Goal: Use online tool/utility: Utilize a website feature to perform a specific function

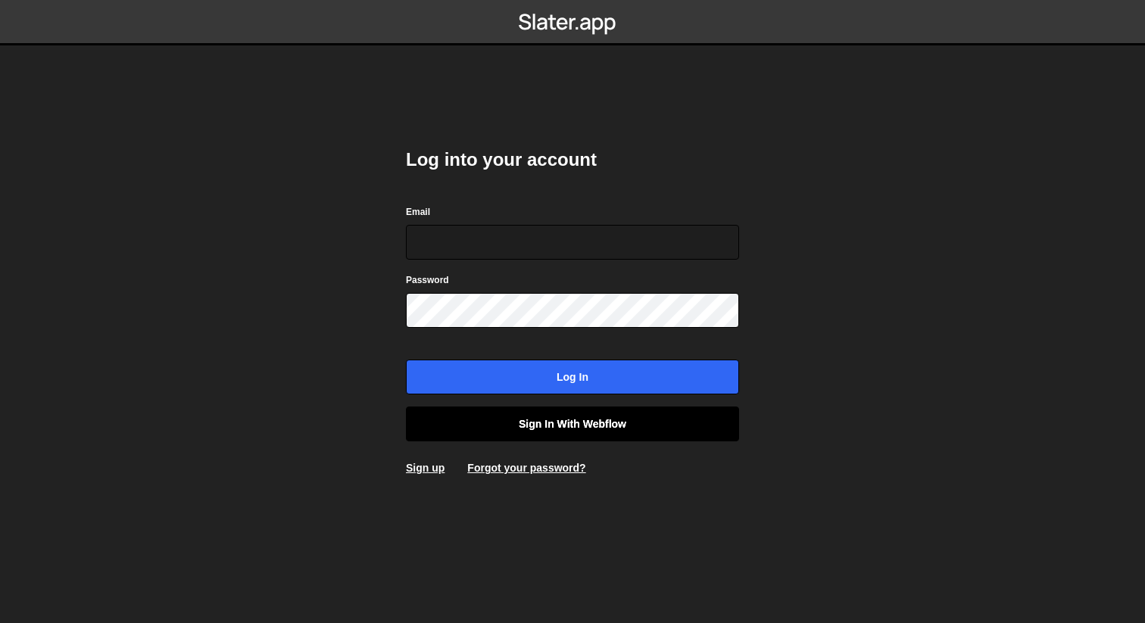
click at [507, 421] on link "Sign in with Webflow" at bounding box center [572, 424] width 333 height 35
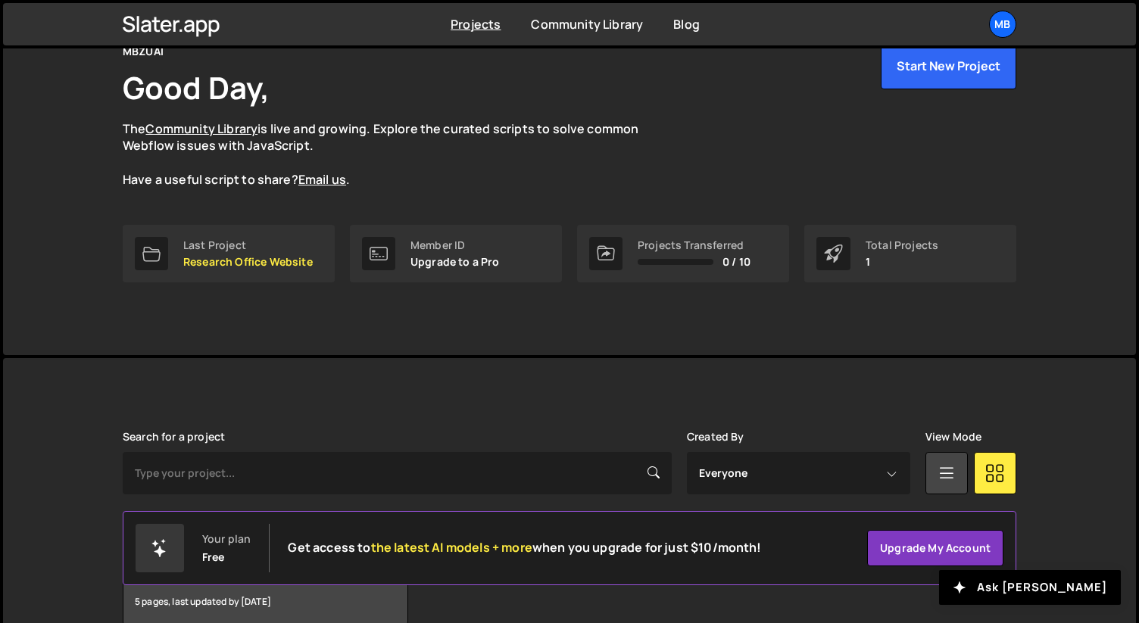
scroll to position [156, 0]
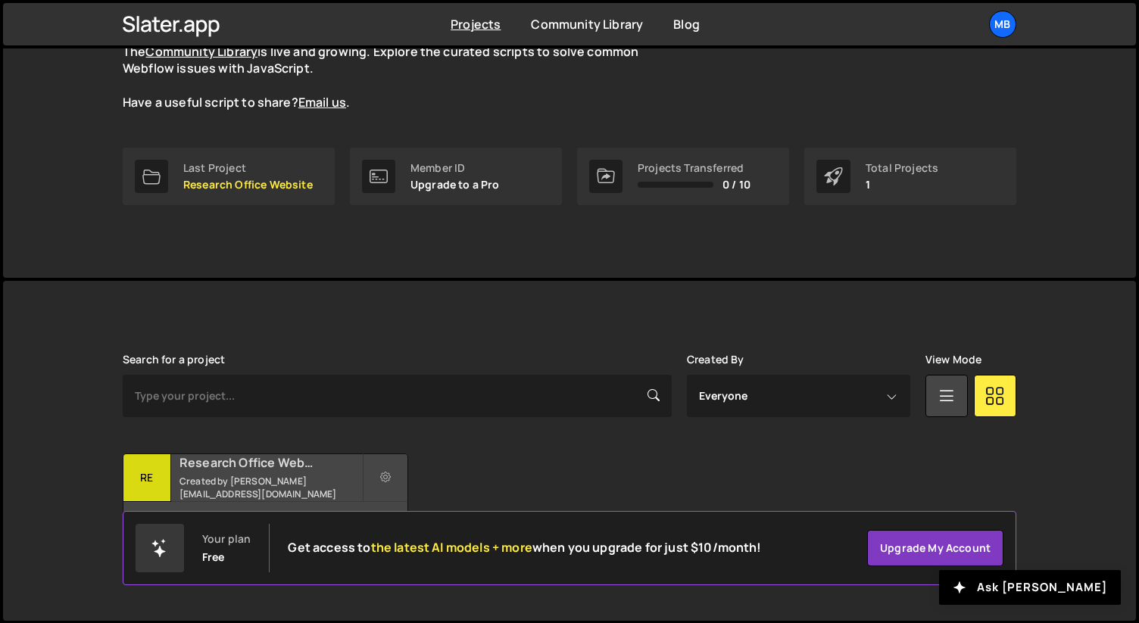
click at [283, 471] on h2 "Research Office Website" at bounding box center [271, 462] width 183 height 17
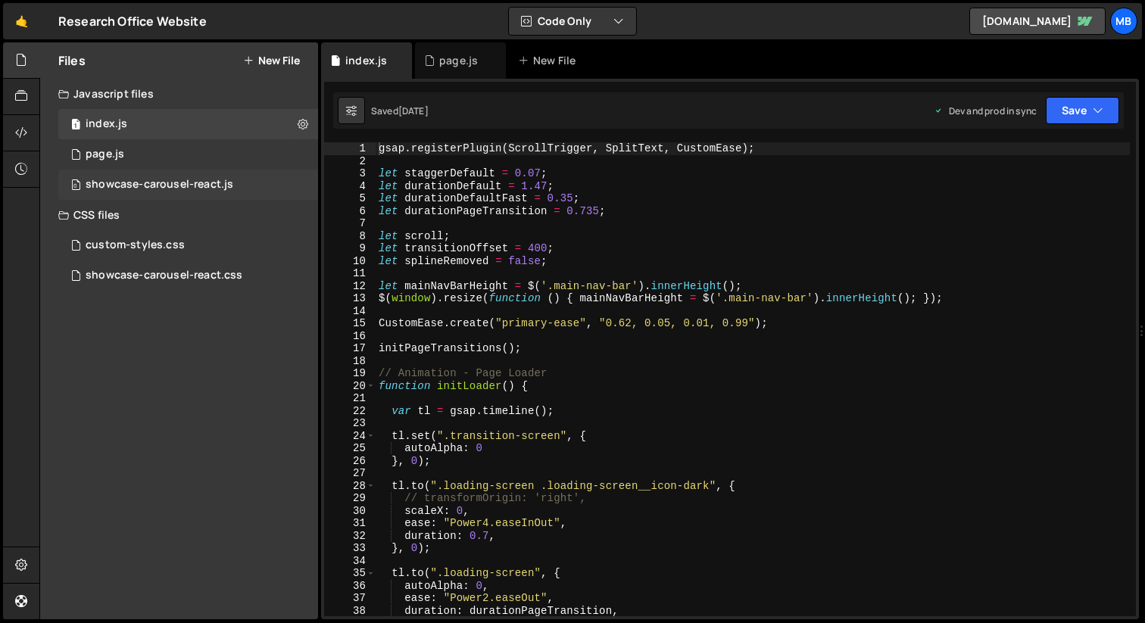
click at [188, 186] on div "showcase-carousel-react.js" at bounding box center [160, 185] width 148 height 14
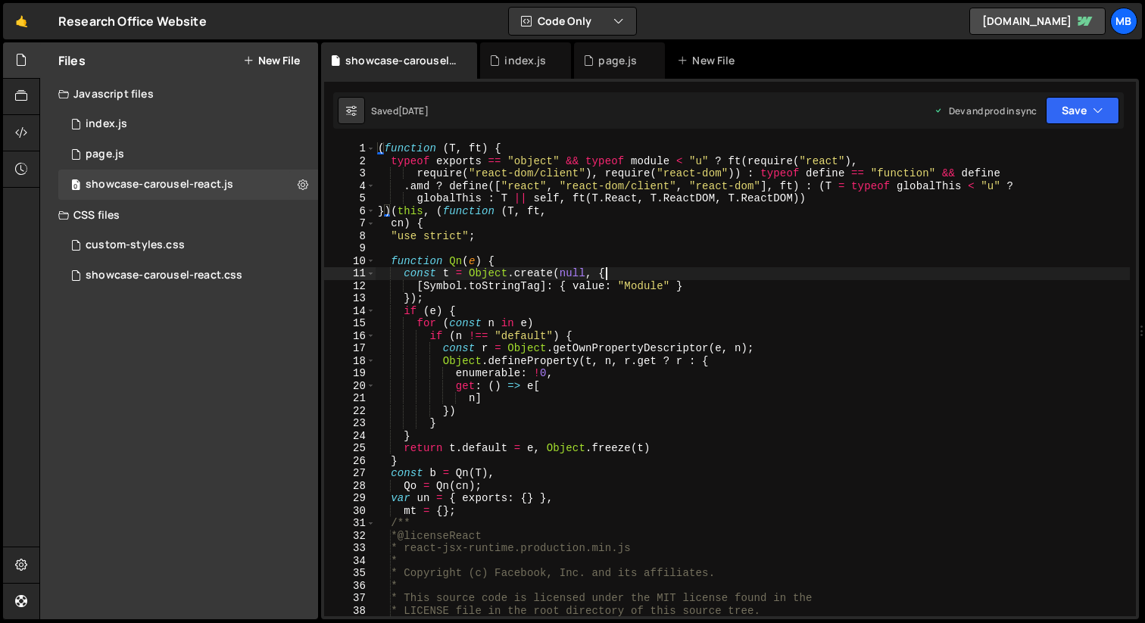
click at [630, 275] on div "( function ( T , ft ) { typeof exports == "object" && typeof module < "u" ? ft …" at bounding box center [752, 391] width 755 height 499
click at [637, 258] on div "( function ( T , ft ) { typeof exports == "object" && typeof module < "u" ? ft …" at bounding box center [752, 391] width 755 height 499
type textarea "}));"
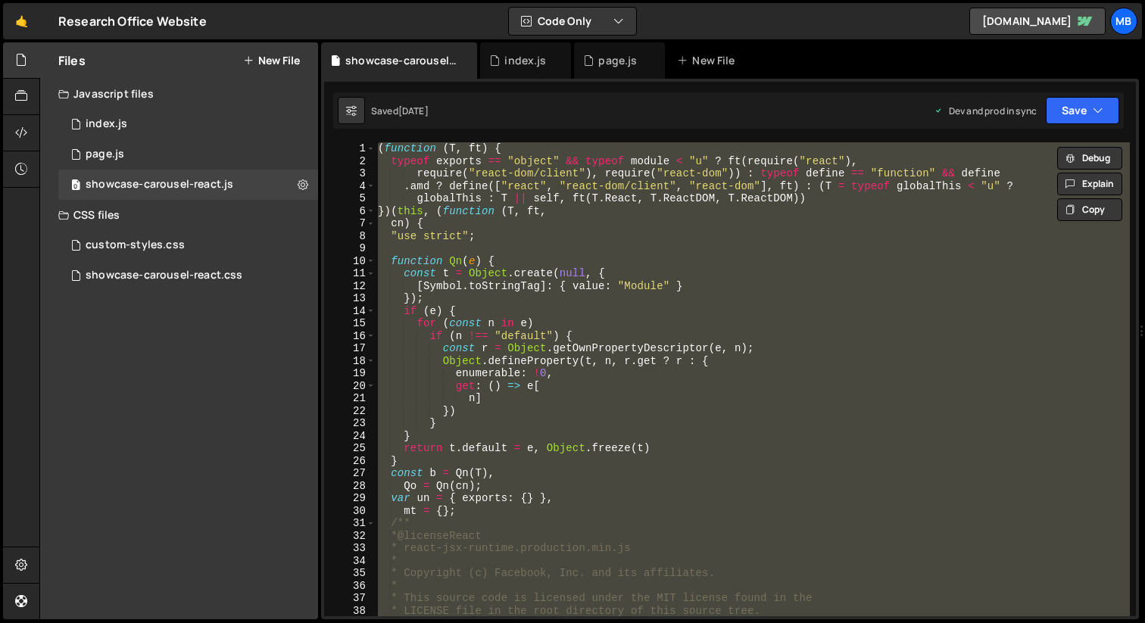
paste textarea
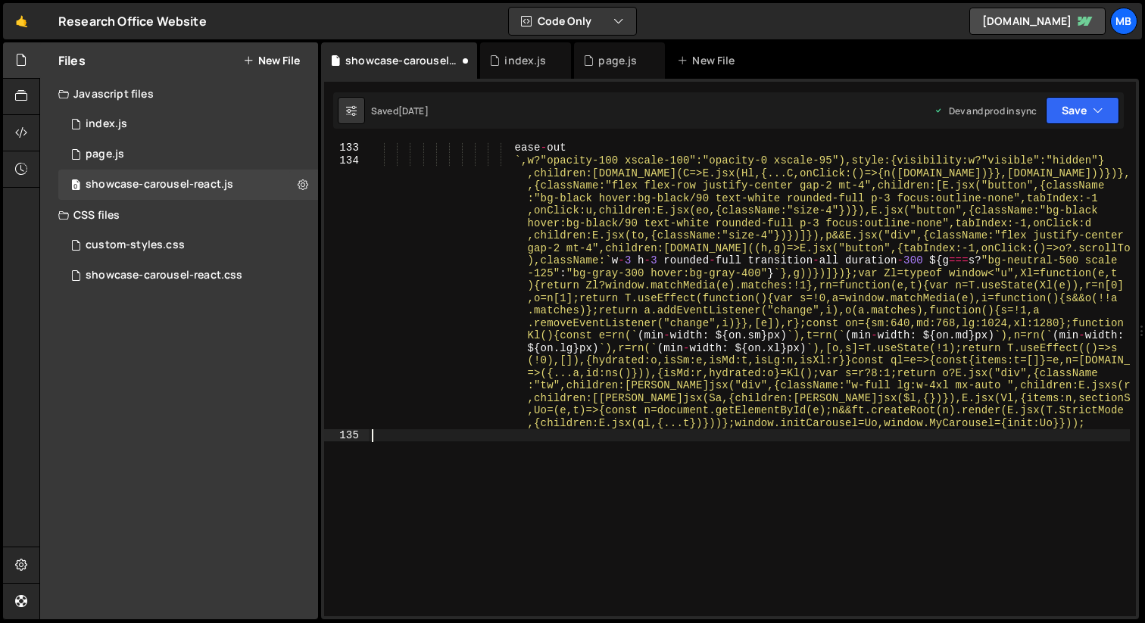
type textarea "i = gs(s, o.props); return o.type !== b.Fragment && (i.ref = r ? or(r, a) : a),…"
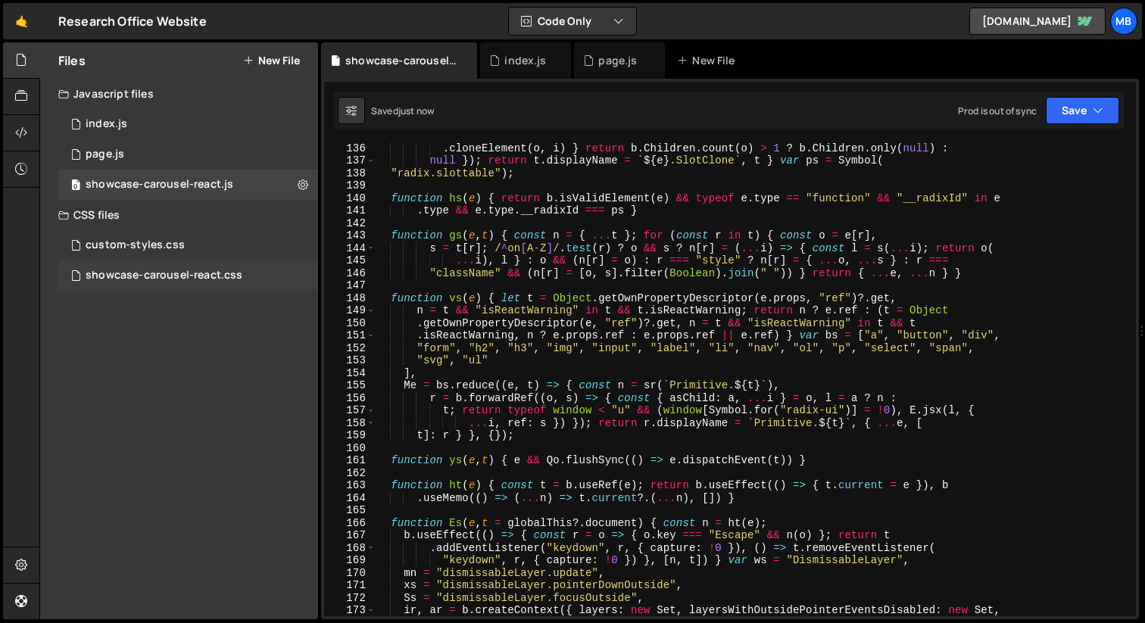
click at [220, 275] on div "showcase-carousel-react.css" at bounding box center [164, 276] width 157 height 14
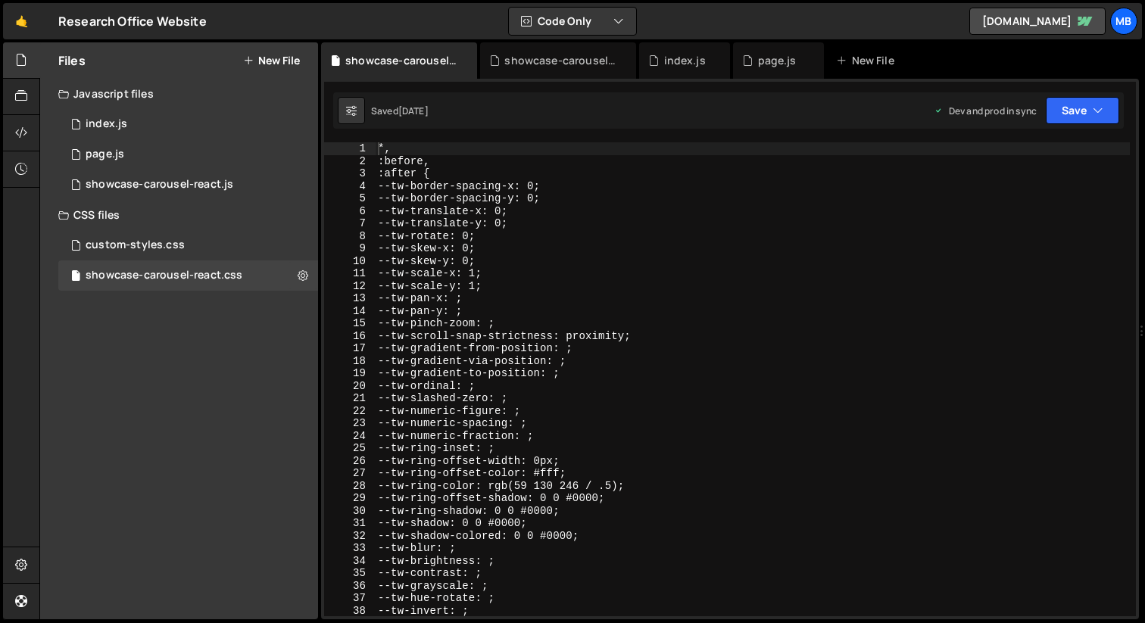
click at [677, 203] on div "*, :before, :after { --tw-border-spacing-x: 0; --tw-border-spacing-y: 0; --tw-t…" at bounding box center [752, 391] width 755 height 499
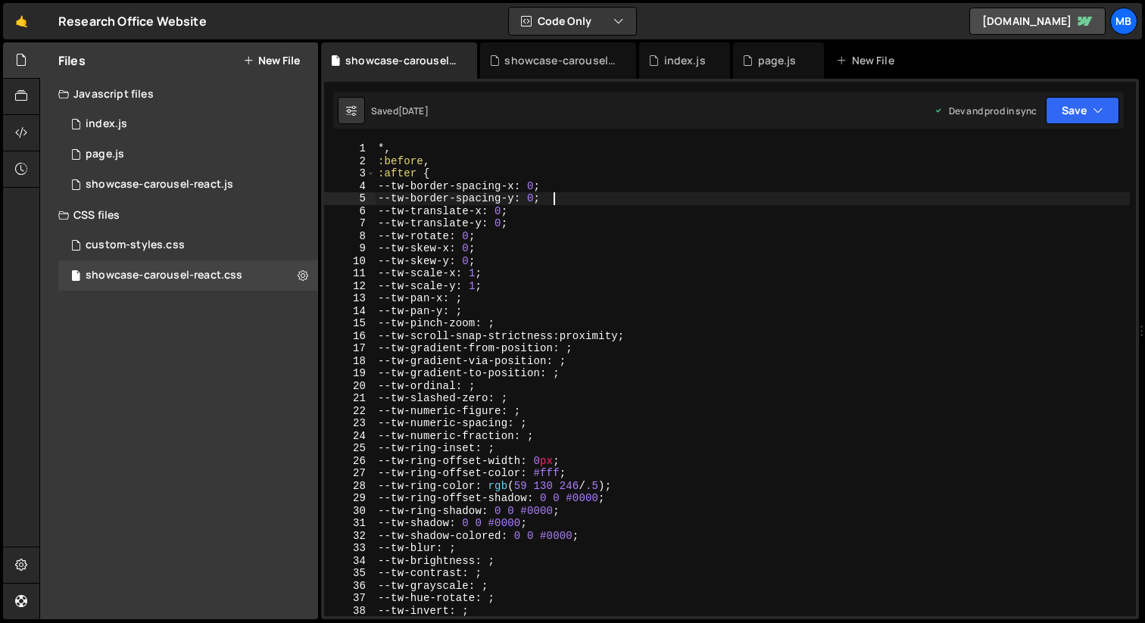
type textarea "}"
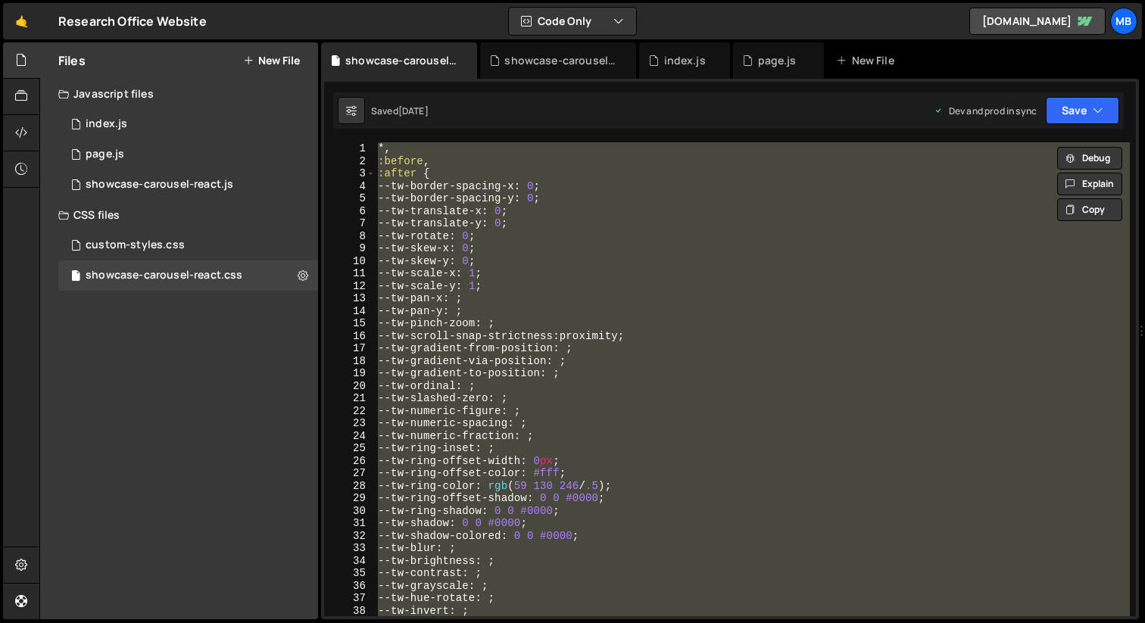
paste textarea
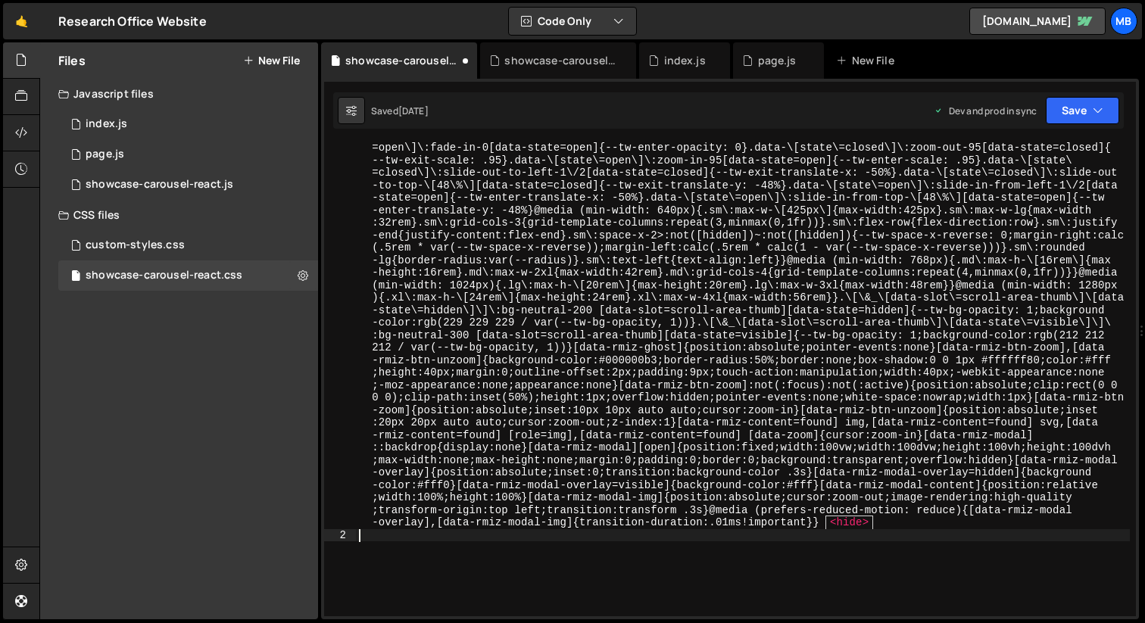
scroll to position [2850, 0]
type textarea ":before,"
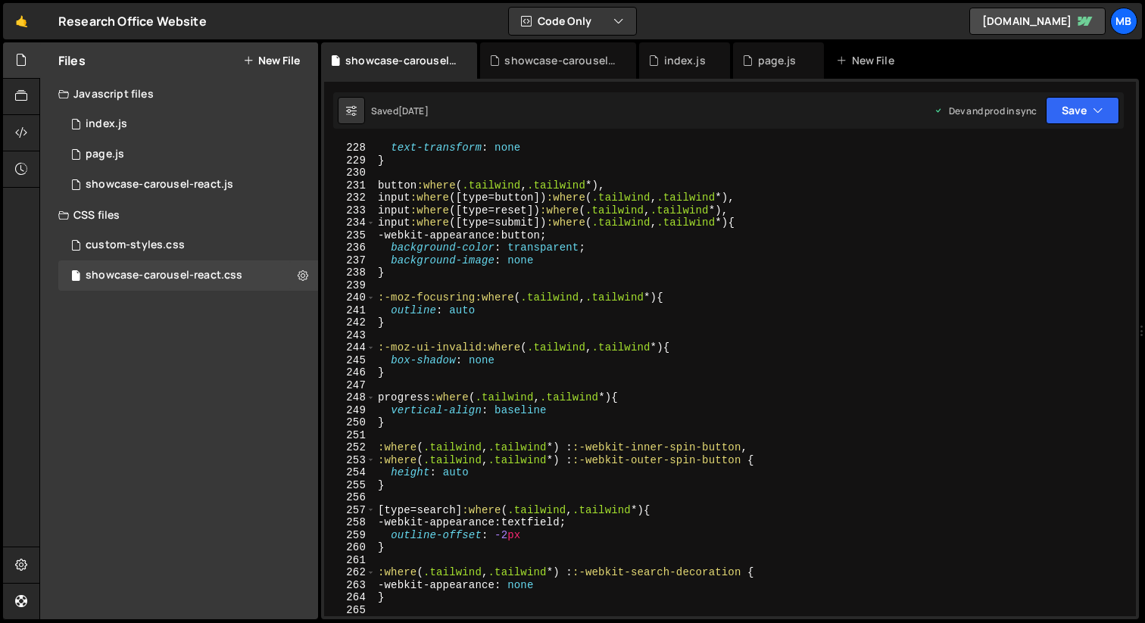
click at [1093, 125] on div "Saved [DATE] Dev and prod in sync Upgrade to Edit Save Save to Staging S Saved …" at bounding box center [728, 110] width 791 height 36
click at [1093, 116] on icon "button" at bounding box center [1098, 110] width 11 height 15
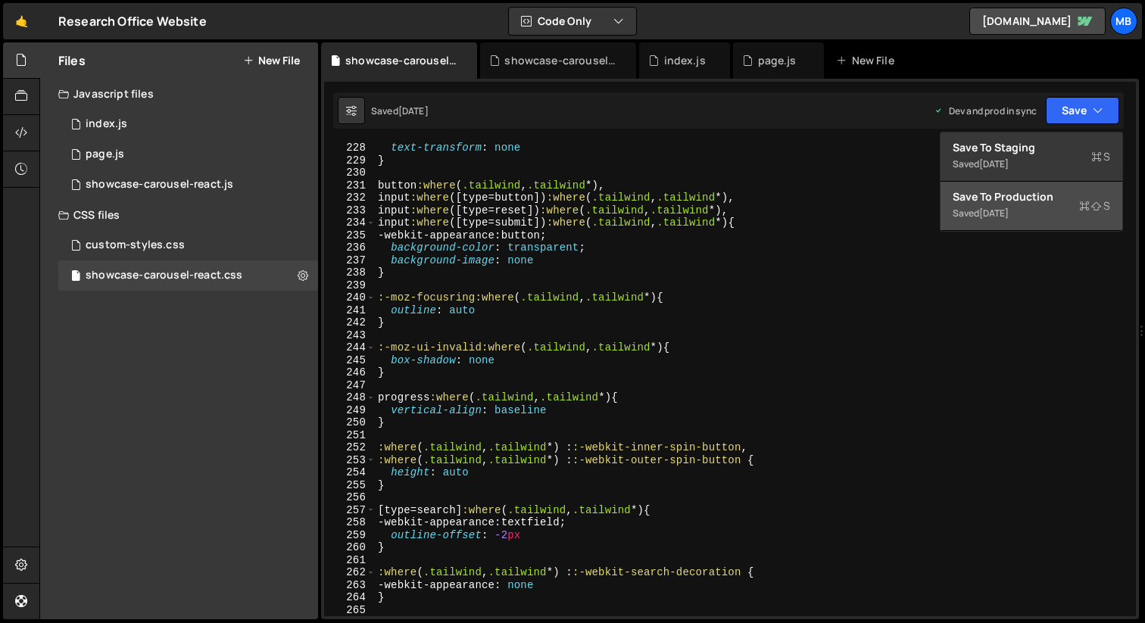
click at [1051, 200] on div "Save to Production S" at bounding box center [1032, 196] width 158 height 15
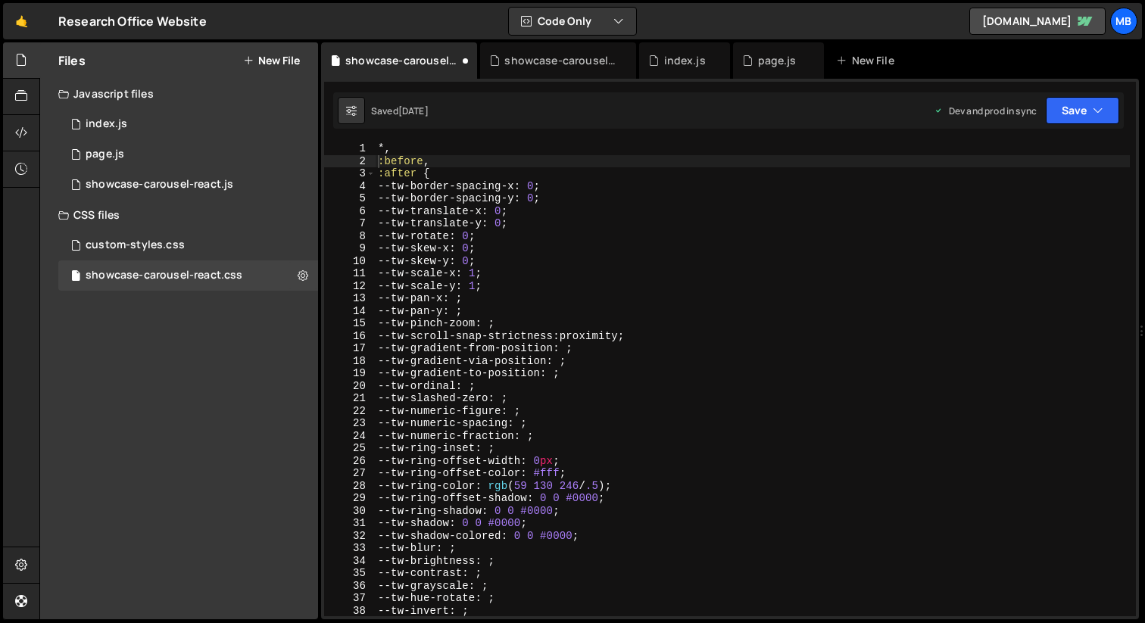
scroll to position [0, 0]
